Goal: Check status: Check status

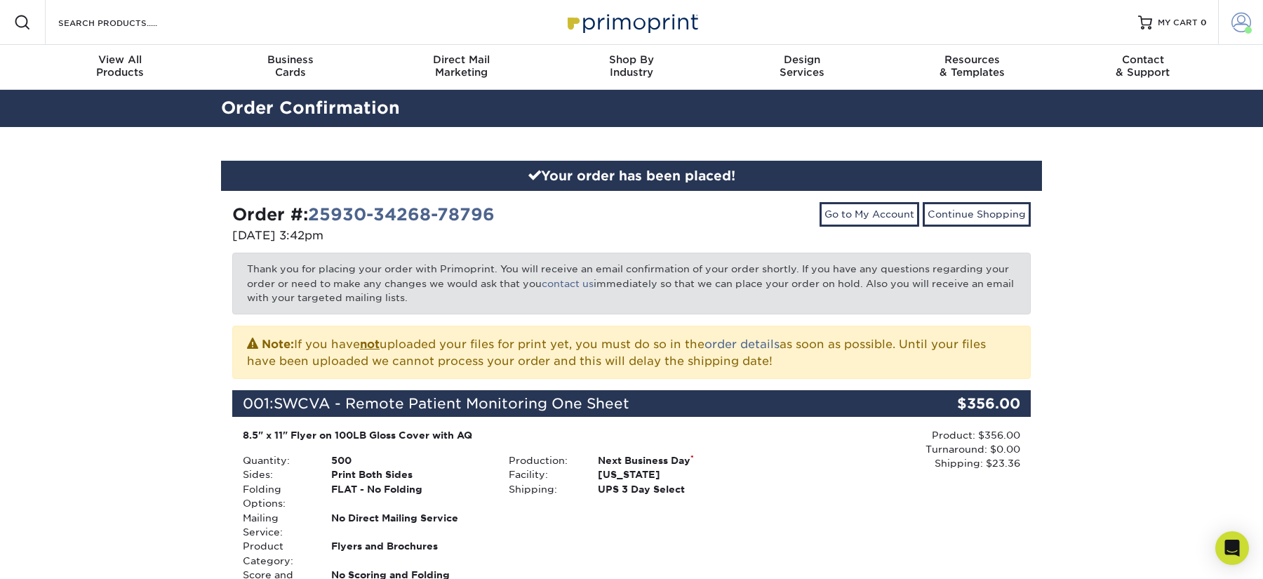
click at [1250, 25] on link "Account" at bounding box center [1240, 22] width 45 height 45
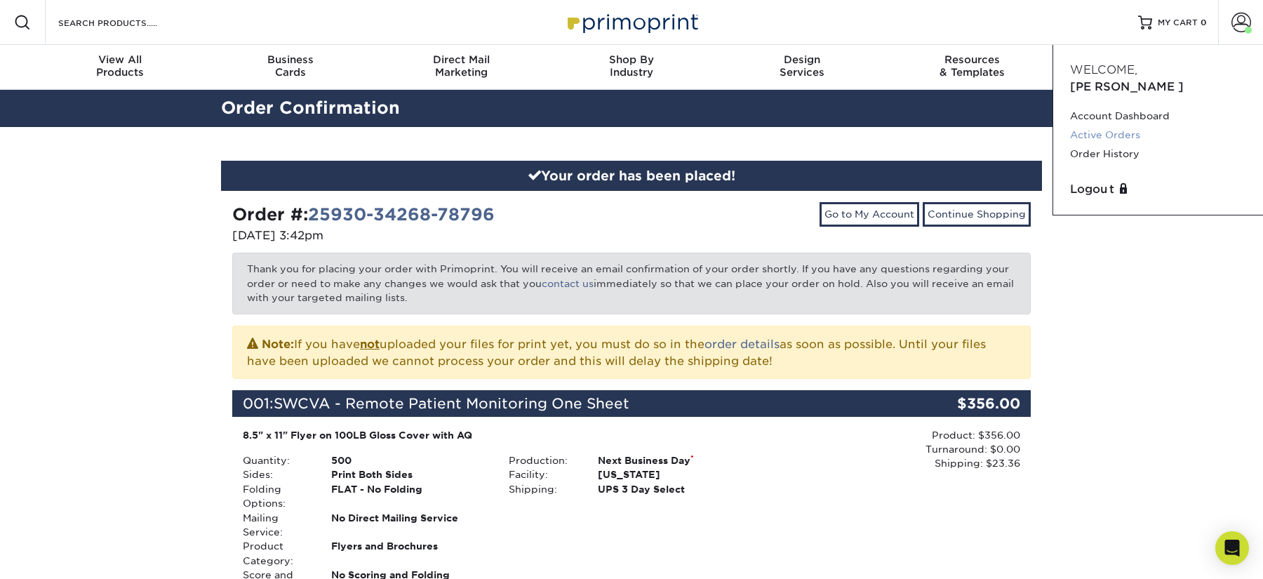
click at [1100, 126] on link "Active Orders" at bounding box center [1158, 135] width 176 height 19
click at [662, 542] on div "Production: Next Business Day * Facility: [US_STATE] Shipping: UPS 3 Day Select" at bounding box center [631, 524] width 266 height 143
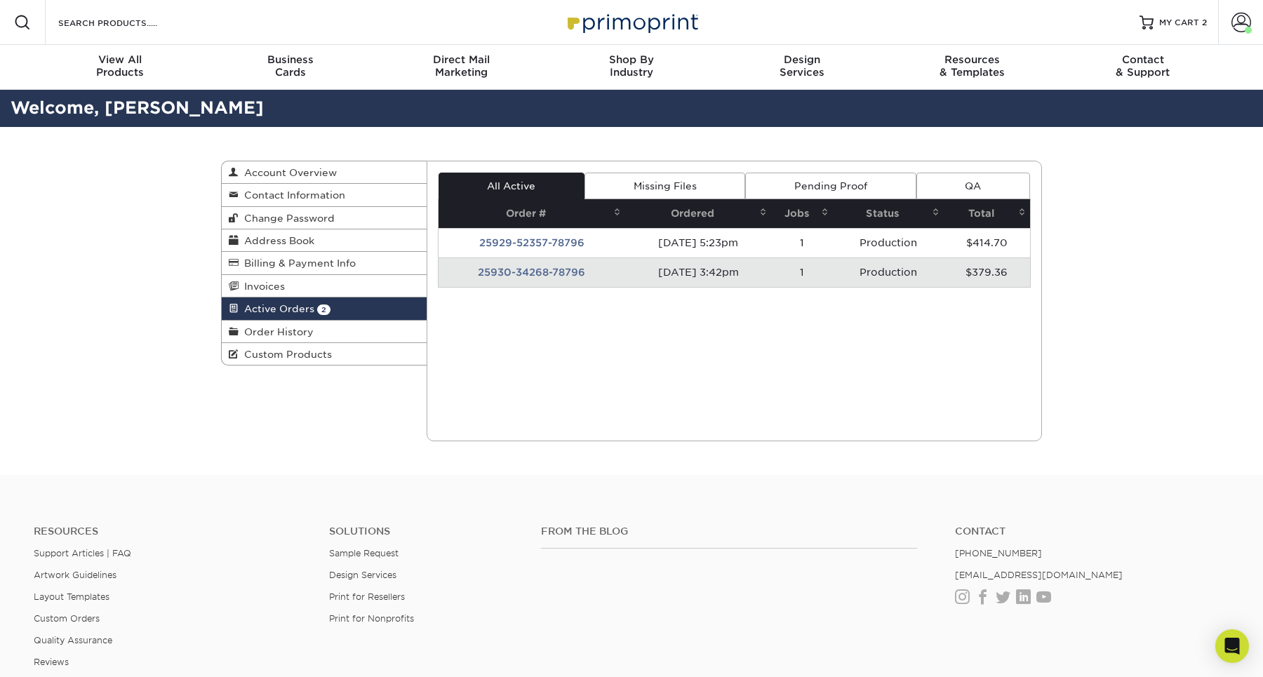
click at [508, 274] on td "25930-34268-78796" at bounding box center [532, 272] width 187 height 29
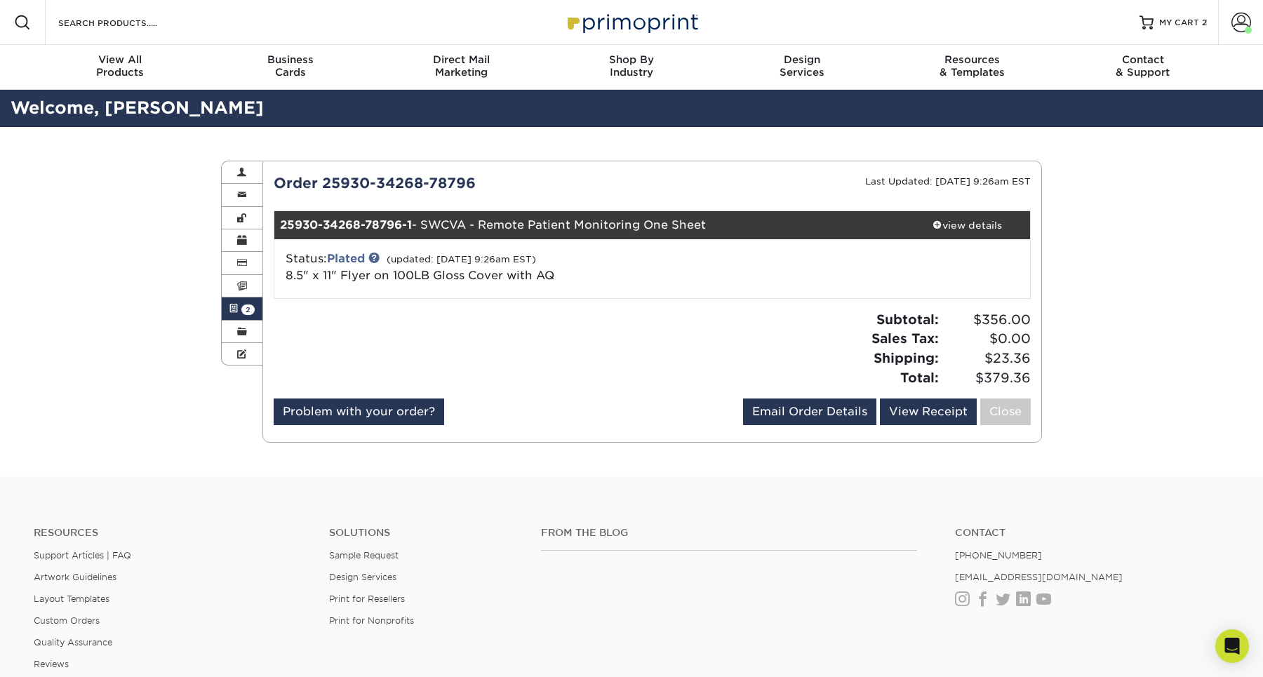
click at [243, 307] on span "2" at bounding box center [247, 310] width 13 height 11
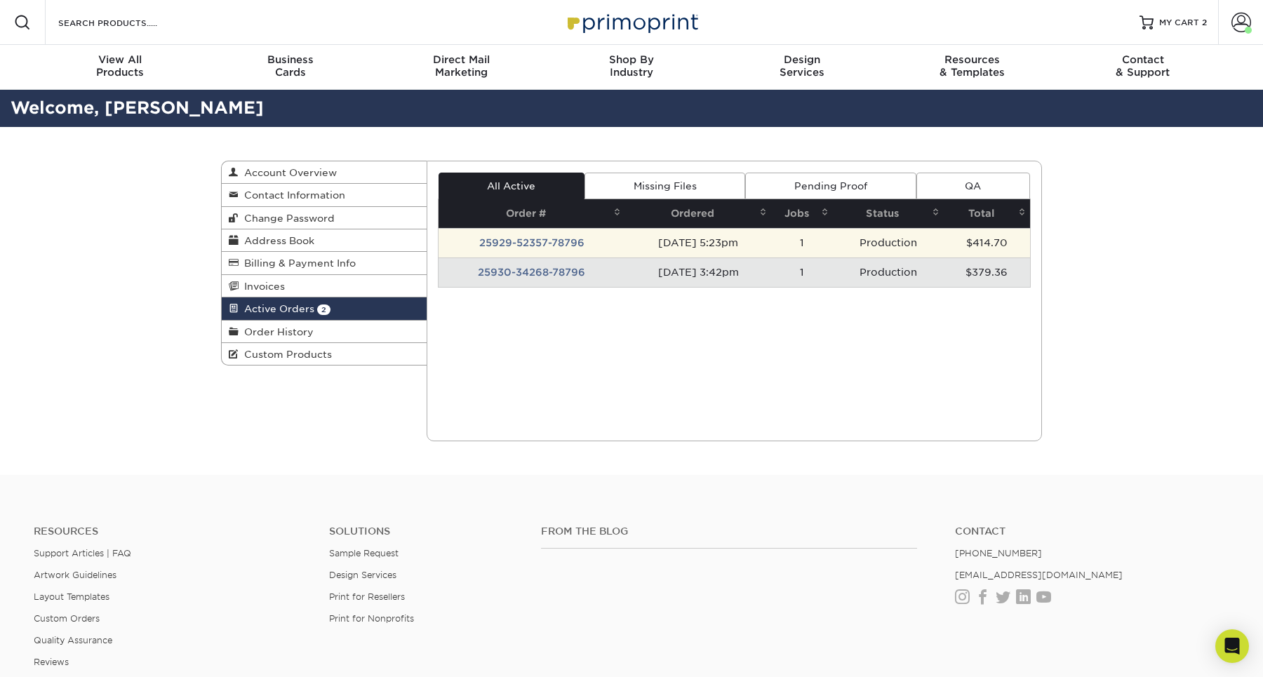
click at [860, 239] on td "Production" at bounding box center [888, 242] width 110 height 29
